Goal: Information Seeking & Learning: Learn about a topic

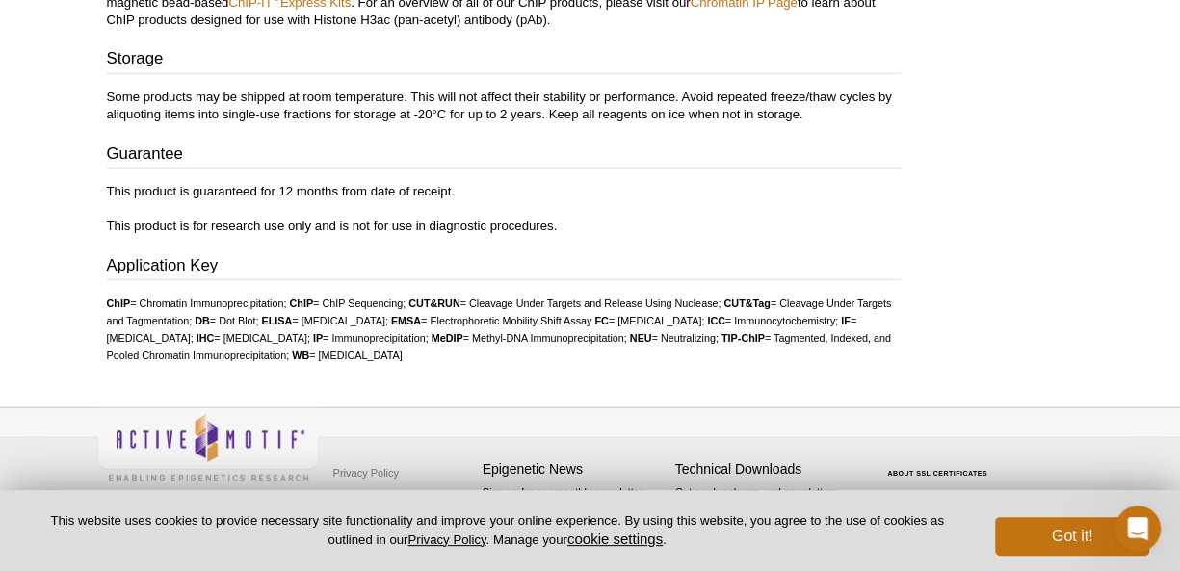
scroll to position [2317, 0]
click at [120, 297] on strong "ChIP" at bounding box center [119, 303] width 24 height 12
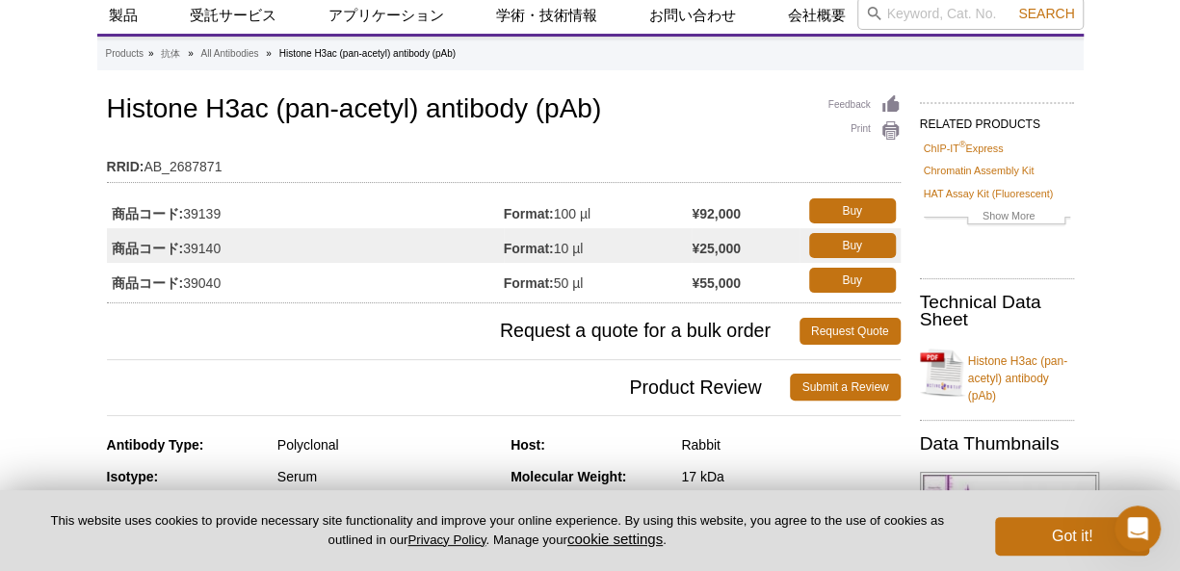
scroll to position [0, 0]
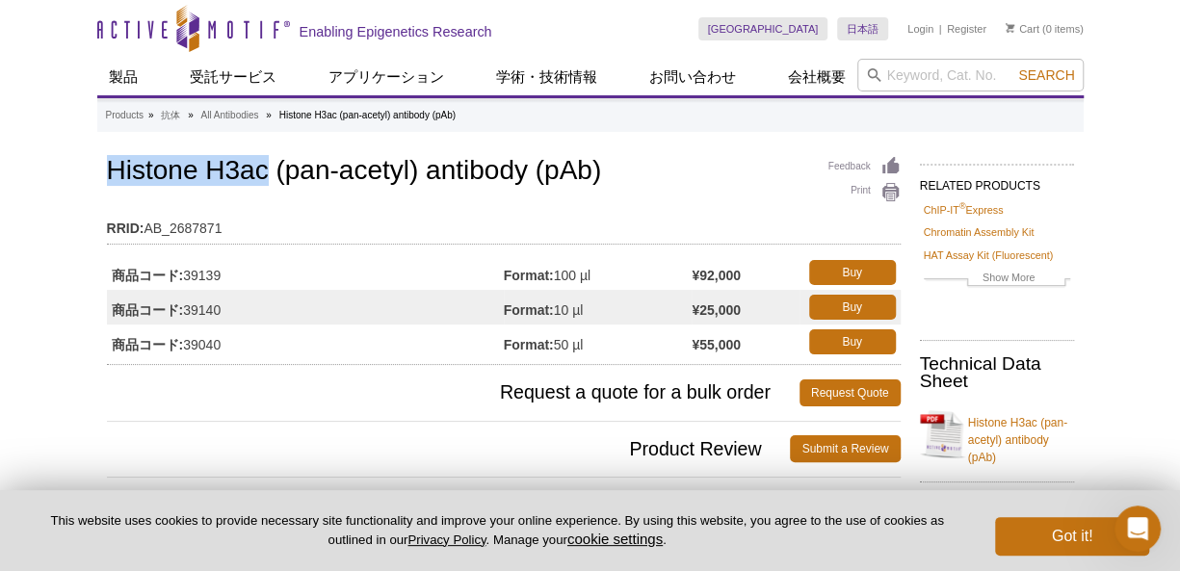
drag, startPoint x: 111, startPoint y: 169, endPoint x: 269, endPoint y: 162, distance: 158.1
click at [269, 162] on h1 "Histone H3ac (pan-acetyl) antibody (pAb)" at bounding box center [504, 172] width 794 height 33
copy h1 "Histone H3ac"
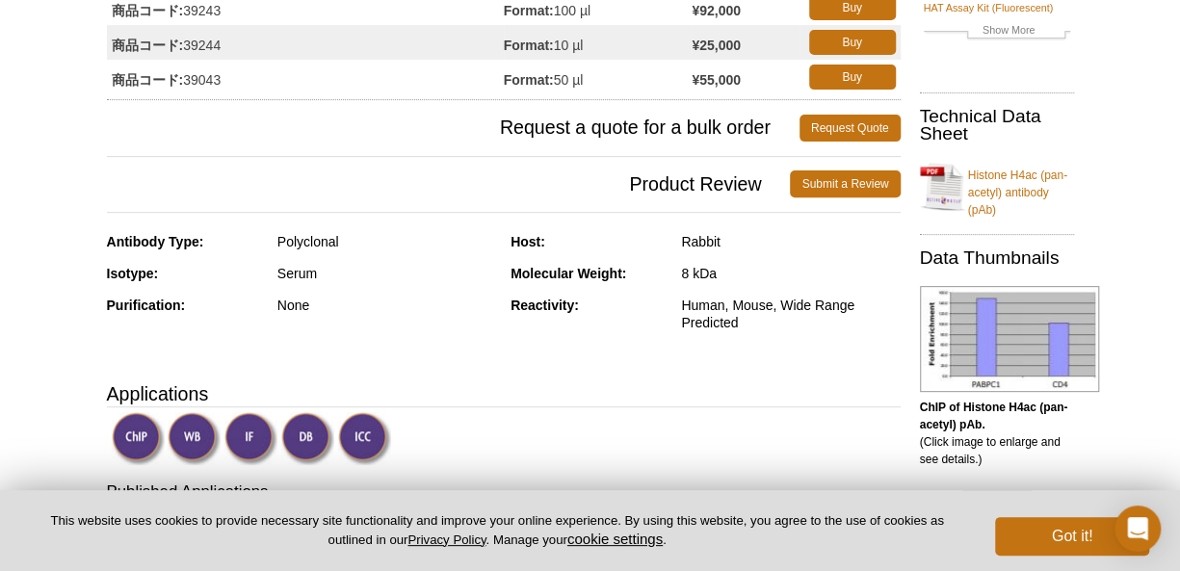
scroll to position [72, 0]
